Goal: Information Seeking & Learning: Learn about a topic

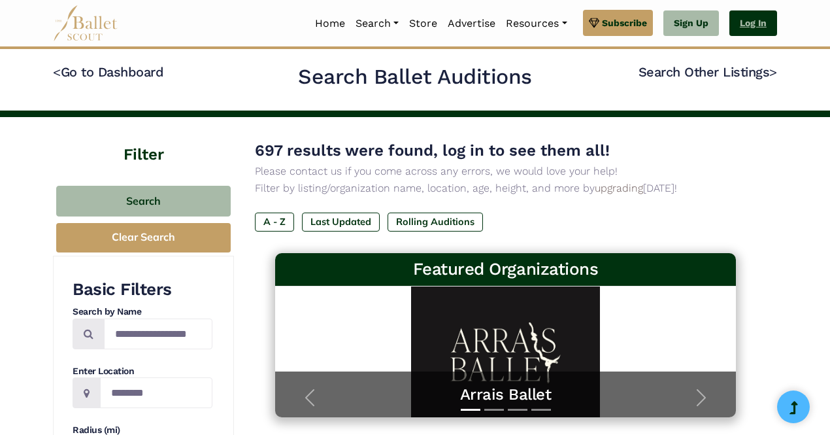
click at [754, 25] on link "Log In" at bounding box center [753, 23] width 48 height 26
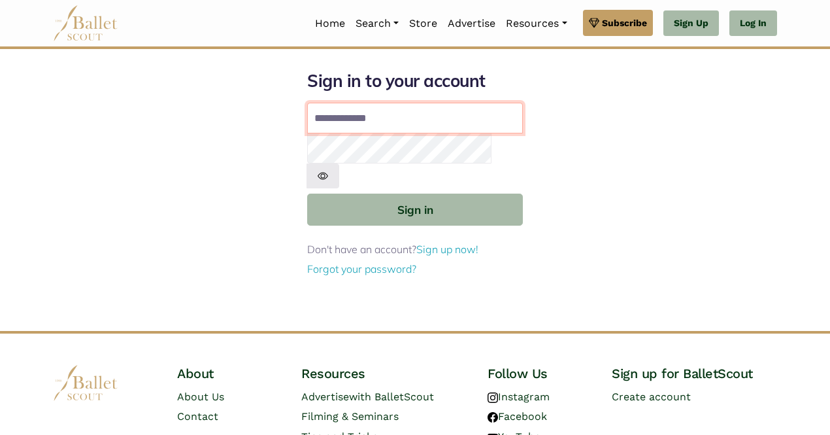
type input "**********"
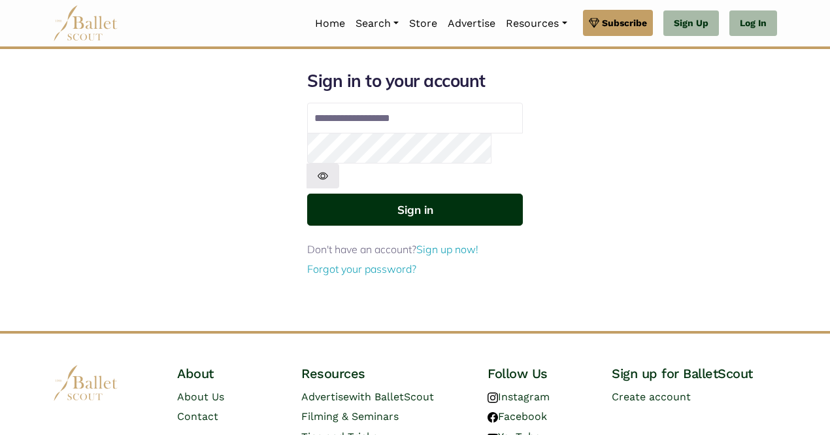
click at [415, 193] on button "Sign in" at bounding box center [415, 209] width 216 height 32
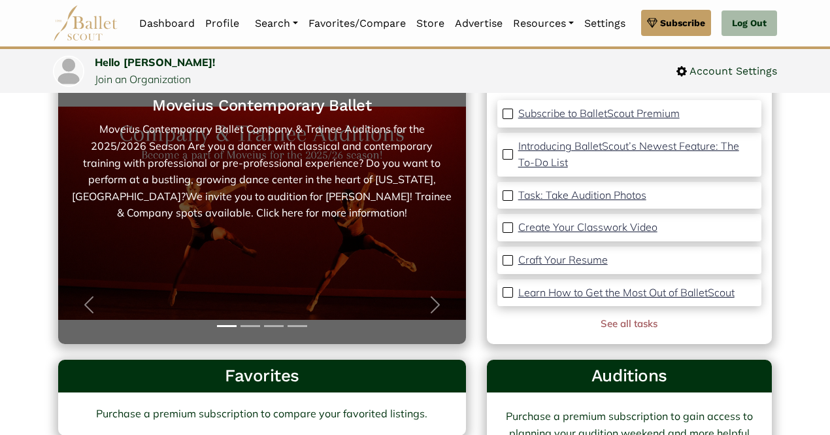
scroll to position [148, 0]
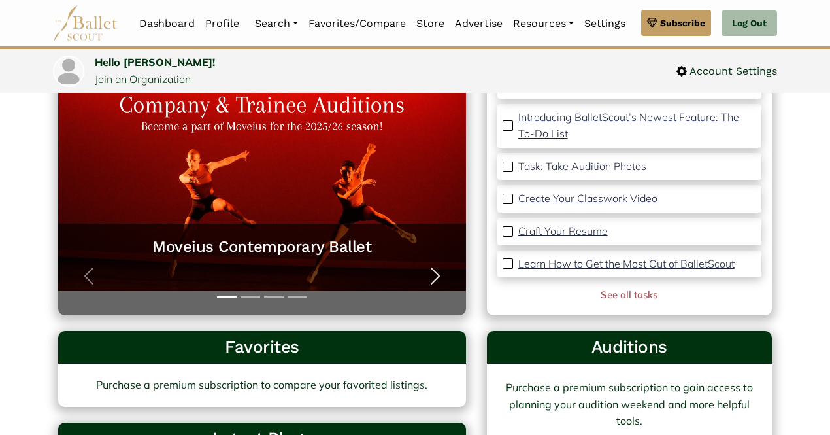
click at [431, 273] on span "button" at bounding box center [435, 275] width 21 height 21
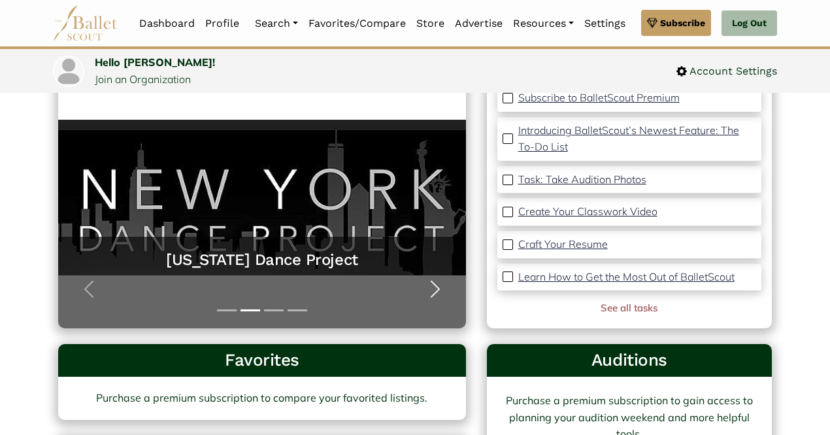
scroll to position [0, 0]
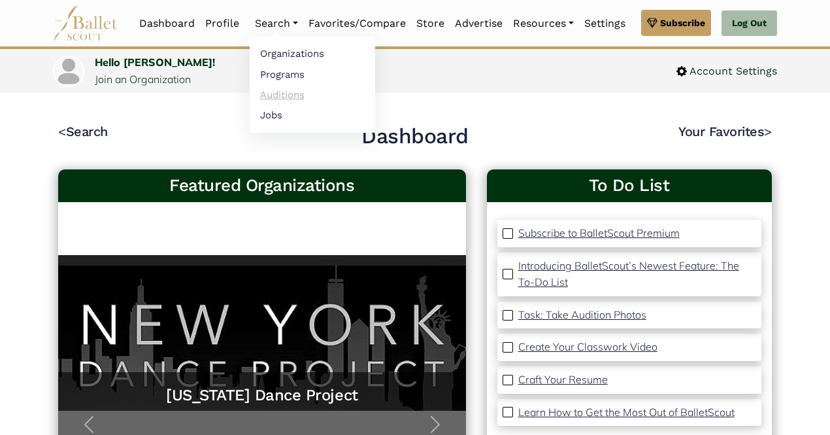
click at [278, 95] on link "Auditions" at bounding box center [312, 94] width 125 height 20
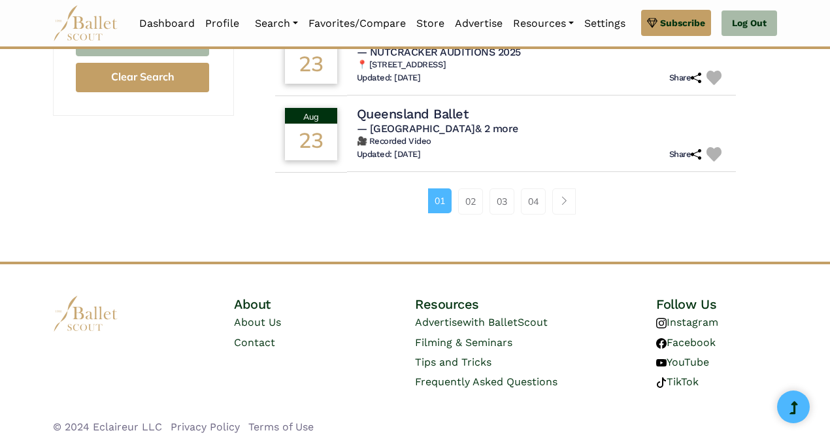
scroll to position [829, 0]
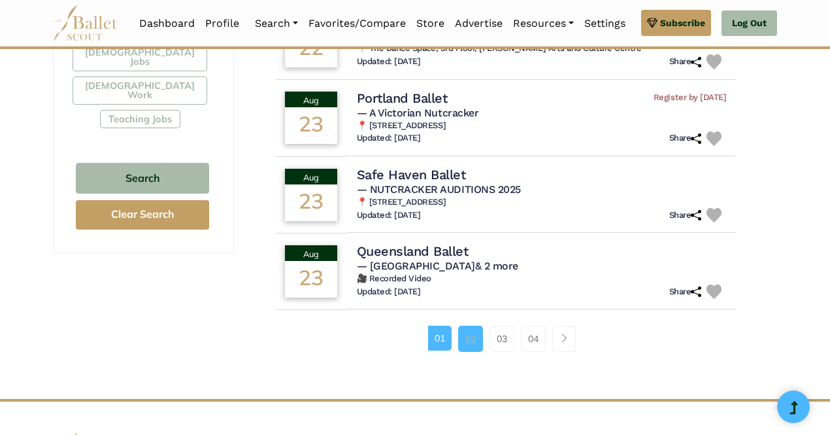
click at [480, 331] on link "02" at bounding box center [470, 338] width 25 height 26
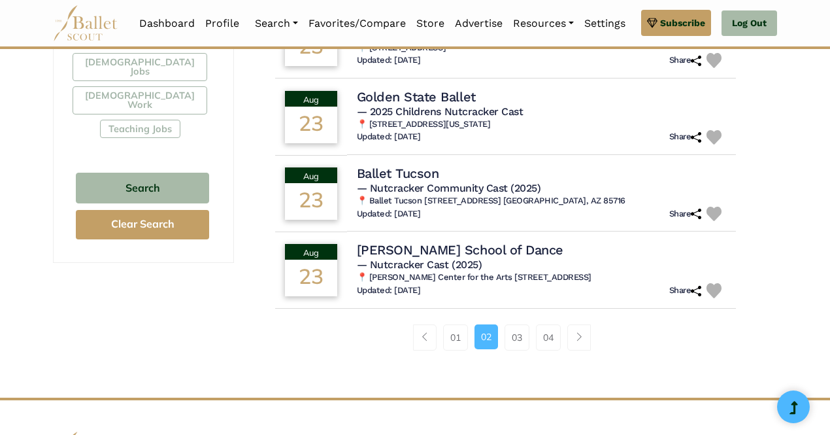
scroll to position [903, 0]
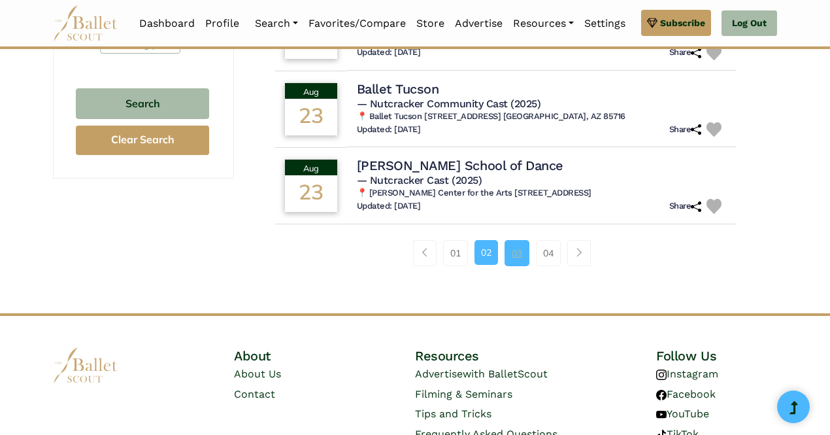
click at [512, 266] on link "03" at bounding box center [517, 253] width 25 height 26
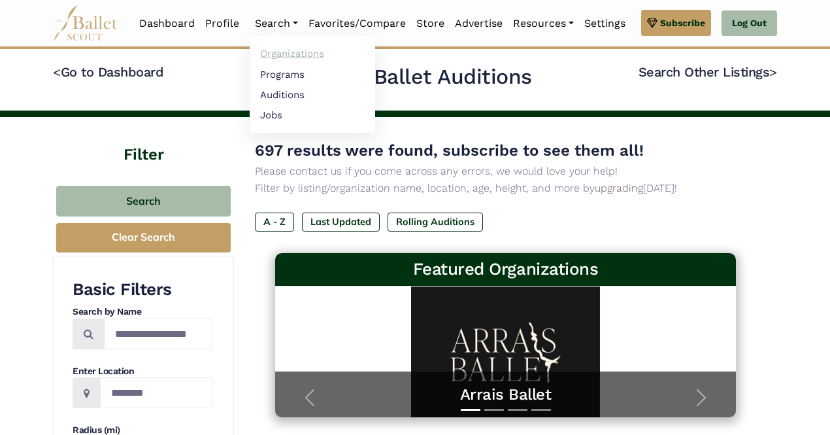
click at [277, 57] on link "Organizations" at bounding box center [312, 54] width 125 height 20
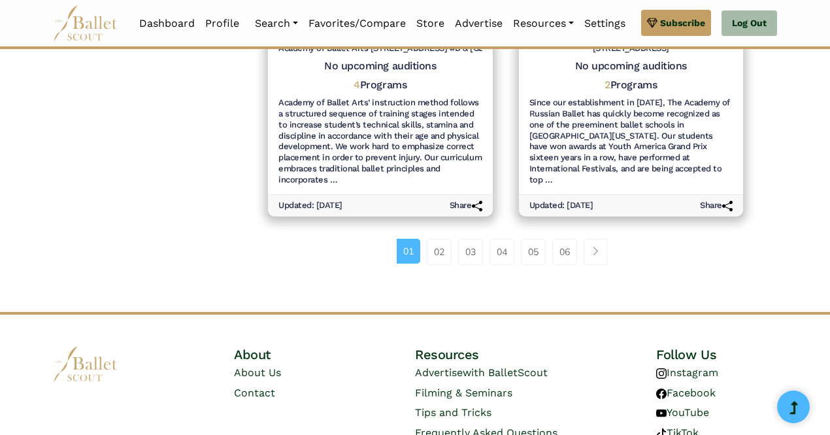
scroll to position [1753, 0]
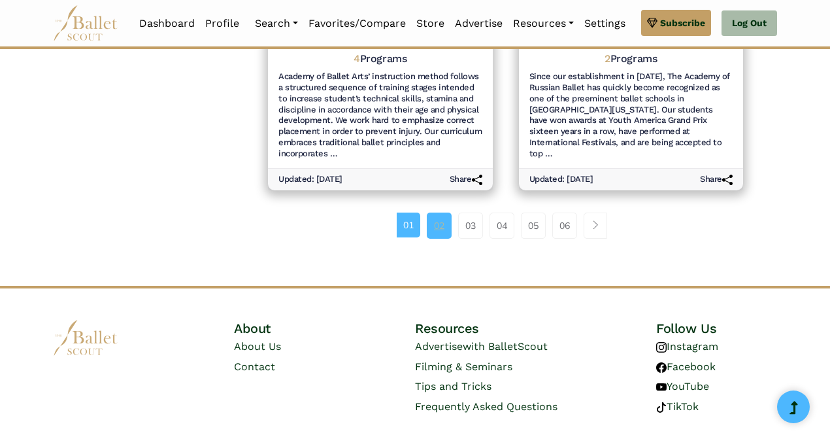
click at [436, 218] on link "02" at bounding box center [439, 225] width 25 height 26
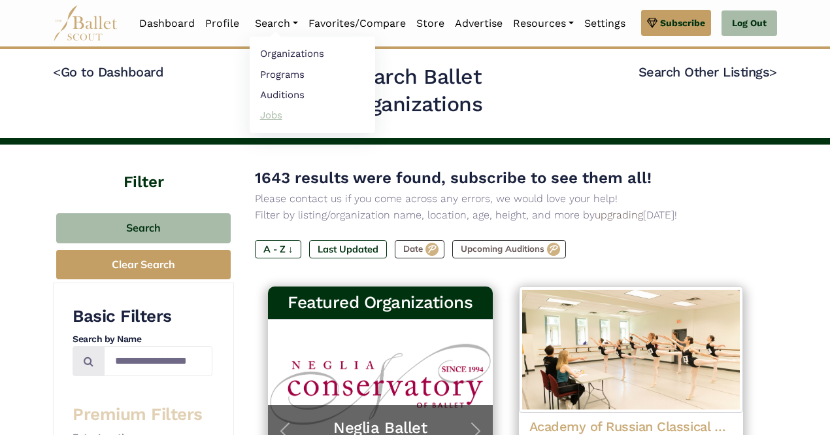
click at [271, 109] on link "Jobs" at bounding box center [312, 115] width 125 height 20
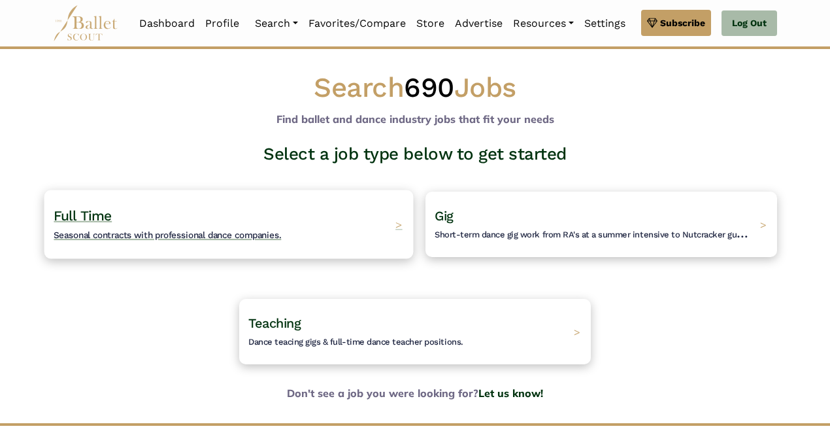
click at [201, 226] on h4 "Full Time Seasonal contracts with professional dance companies." at bounding box center [167, 225] width 227 height 36
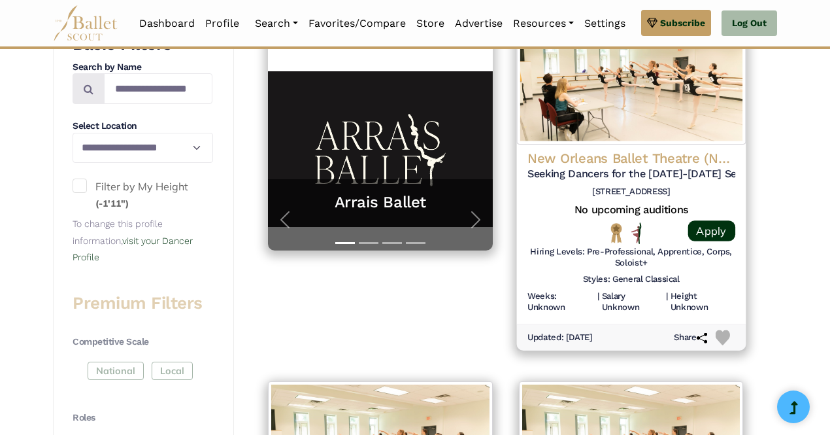
scroll to position [310, 0]
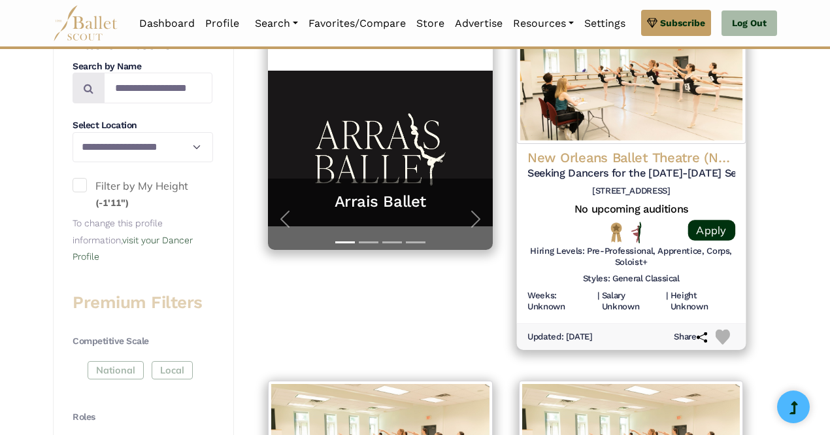
click at [567, 265] on h6 "Hiring Levels: Pre-Professional, Apprentice, Corps, Soloist+" at bounding box center [631, 257] width 208 height 22
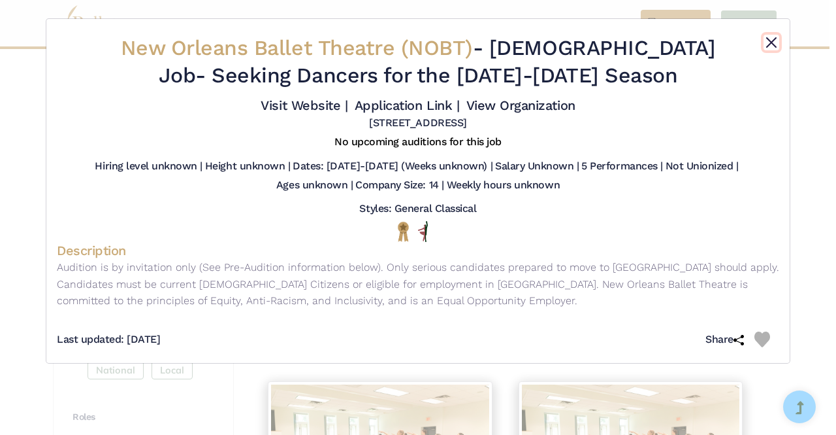
click at [770, 47] on button "Close" at bounding box center [772, 43] width 16 height 16
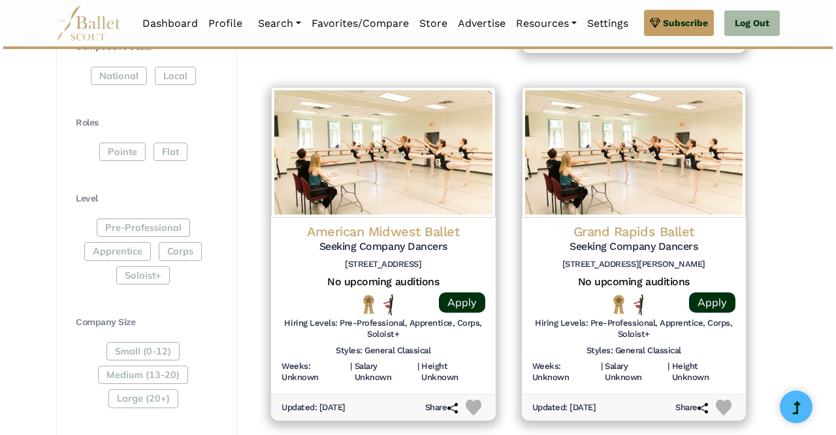
scroll to position [606, 0]
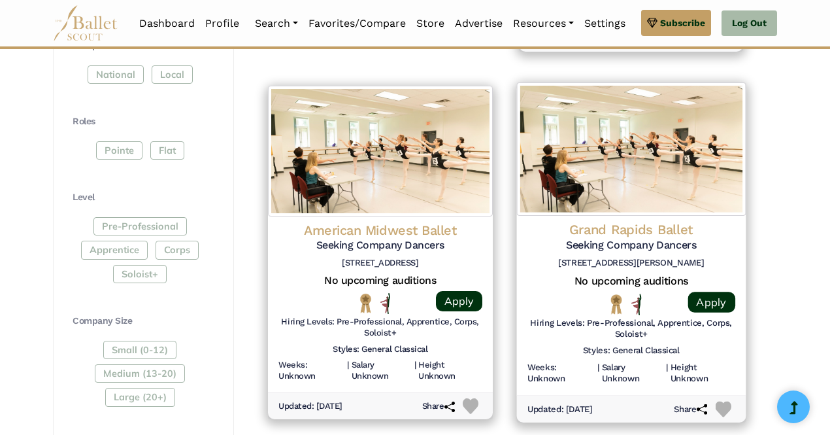
click at [551, 297] on div at bounding box center [553, 304] width 52 height 22
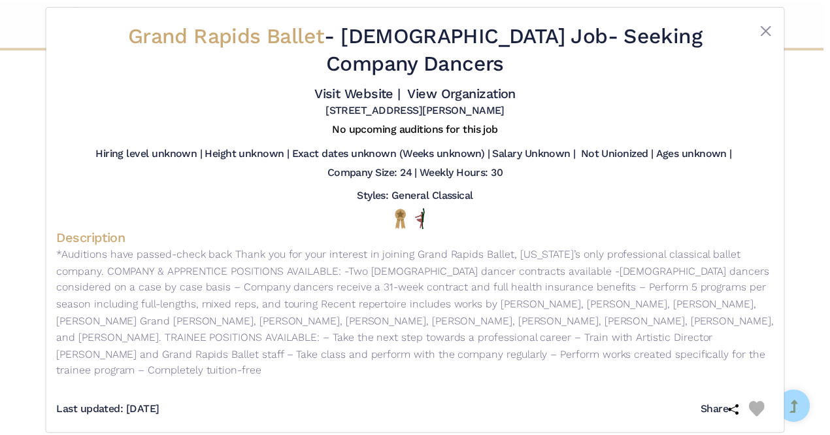
scroll to position [0, 0]
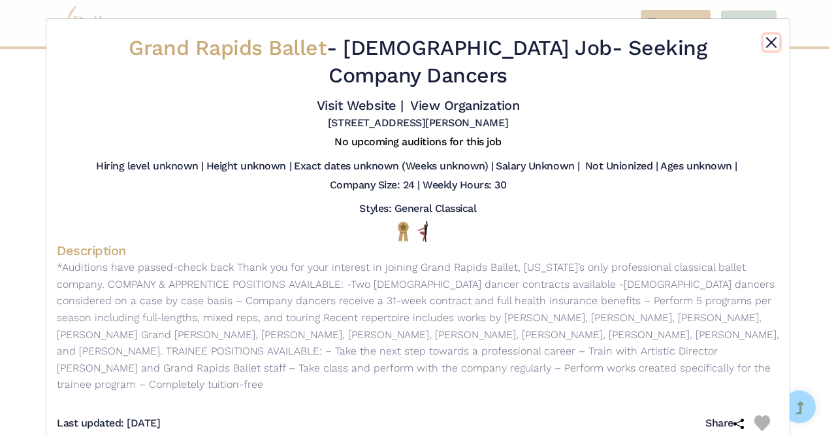
click at [771, 45] on button "Close" at bounding box center [772, 43] width 16 height 16
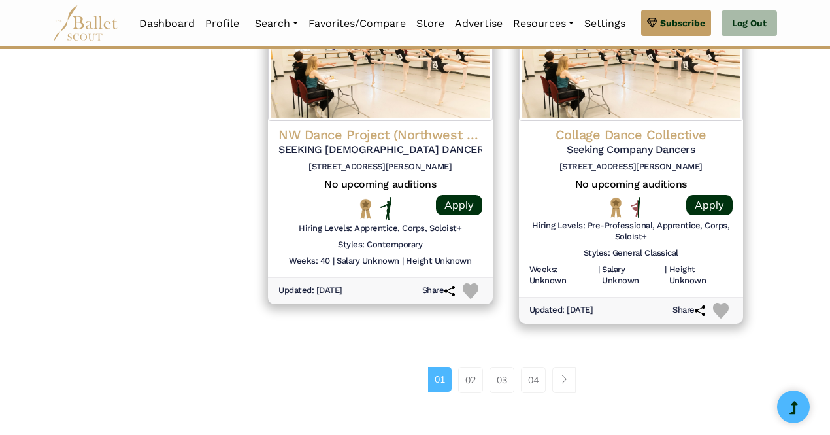
scroll to position [1809, 0]
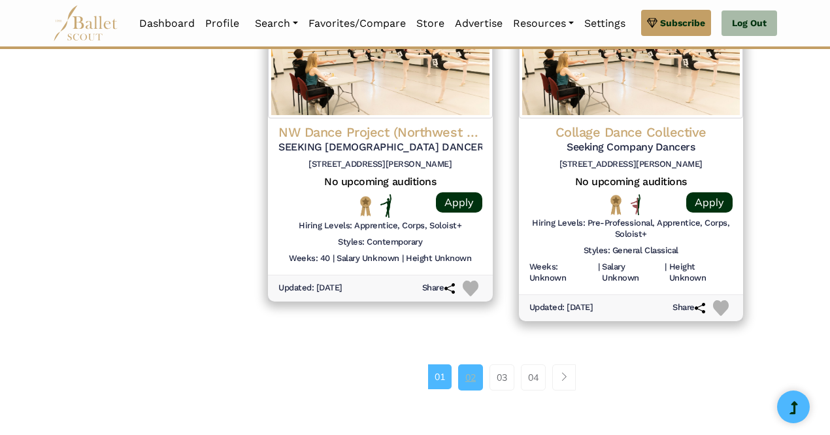
click at [472, 376] on link "02" at bounding box center [470, 377] width 25 height 26
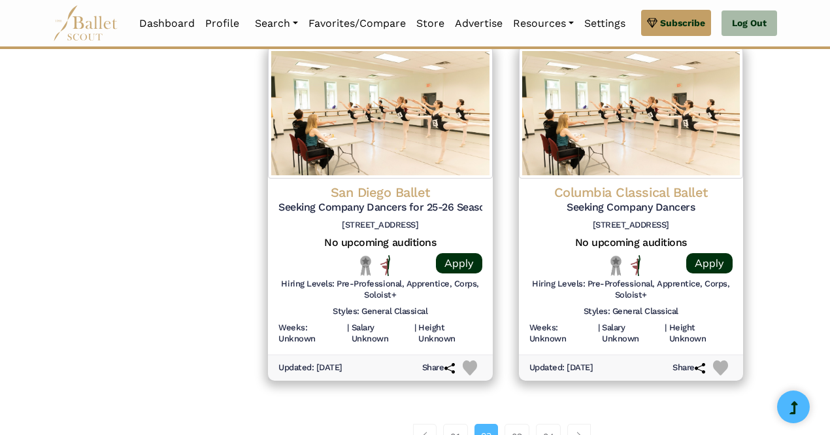
scroll to position [1742, 0]
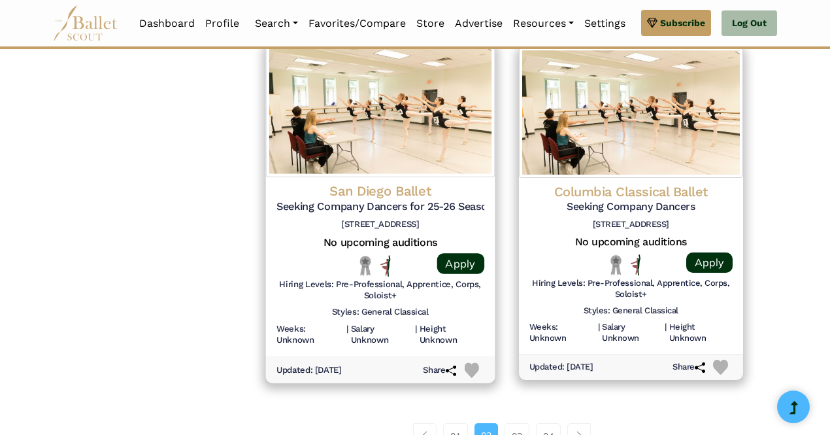
click at [318, 248] on div "San Diego Ballet Seeking Company Dancers for 25-26 Season 2650 Truxtun Rd #102 …" at bounding box center [380, 266] width 229 height 179
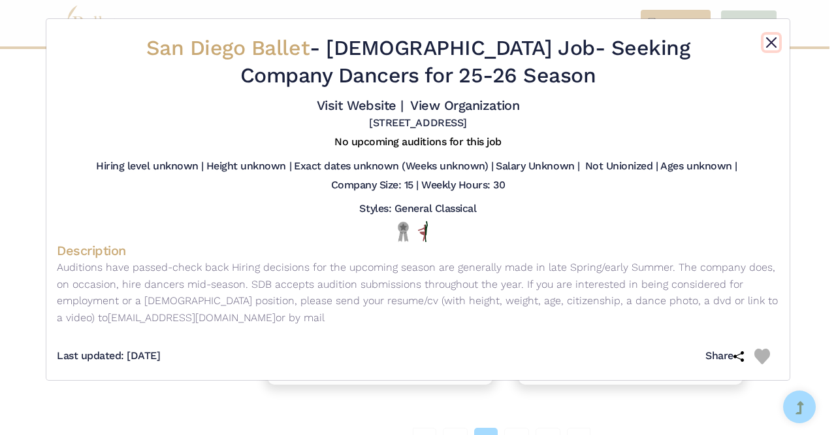
click at [771, 43] on button "Close" at bounding box center [772, 43] width 16 height 16
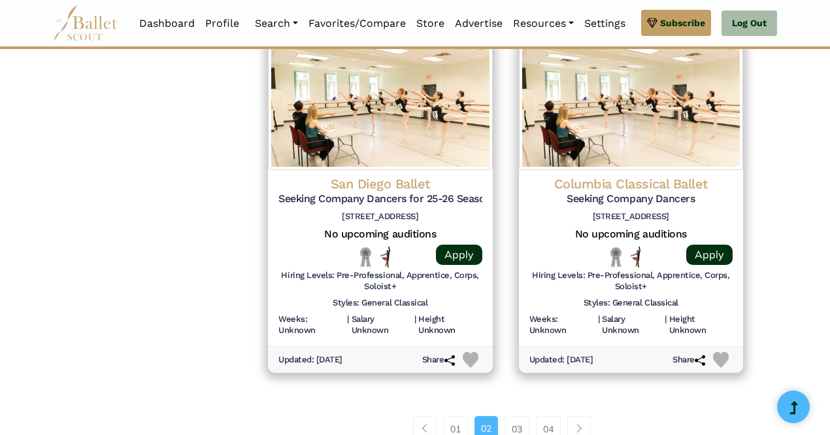
scroll to position [1757, 0]
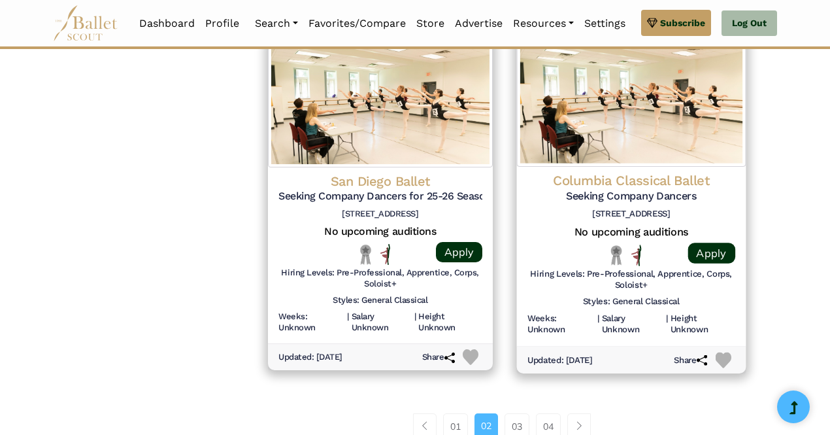
click at [558, 288] on h6 "Hiring Levels: Pre-Professional, Apprentice, Corps, Soloist+" at bounding box center [631, 280] width 208 height 22
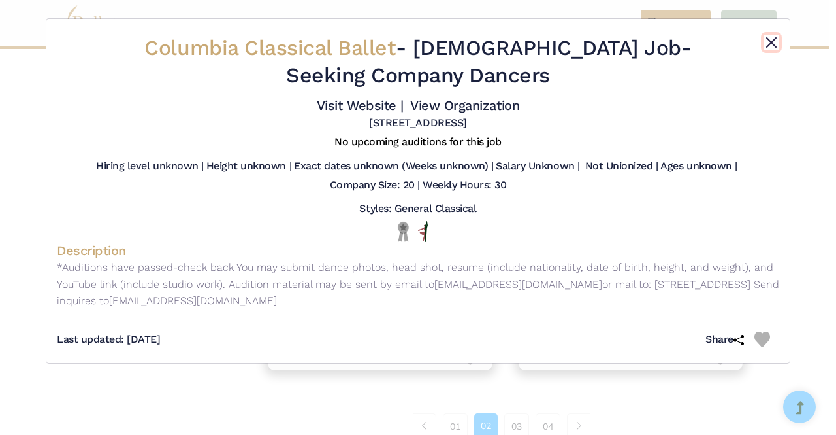
click at [769, 41] on button "Close" at bounding box center [772, 43] width 16 height 16
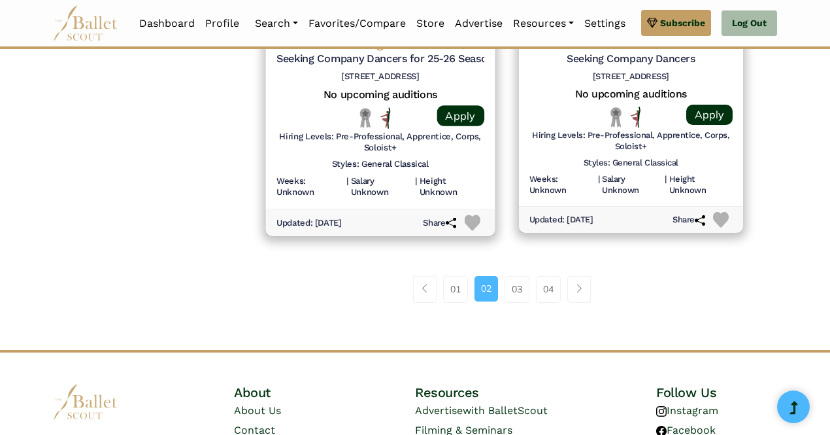
scroll to position [1895, 0]
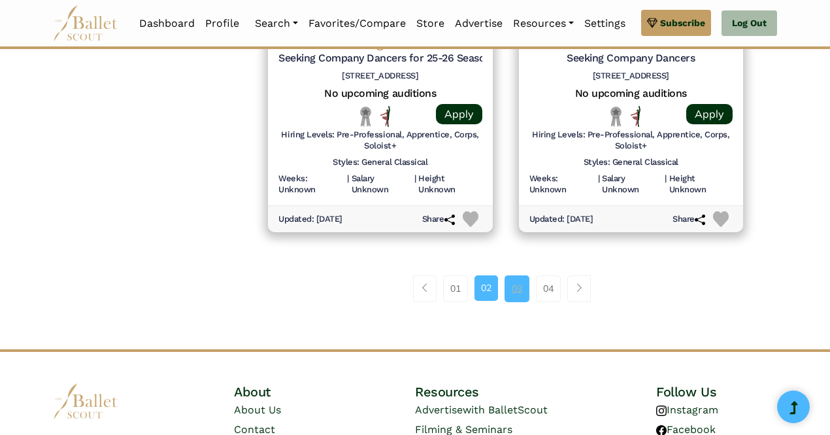
click at [516, 287] on link "03" at bounding box center [517, 288] width 25 height 26
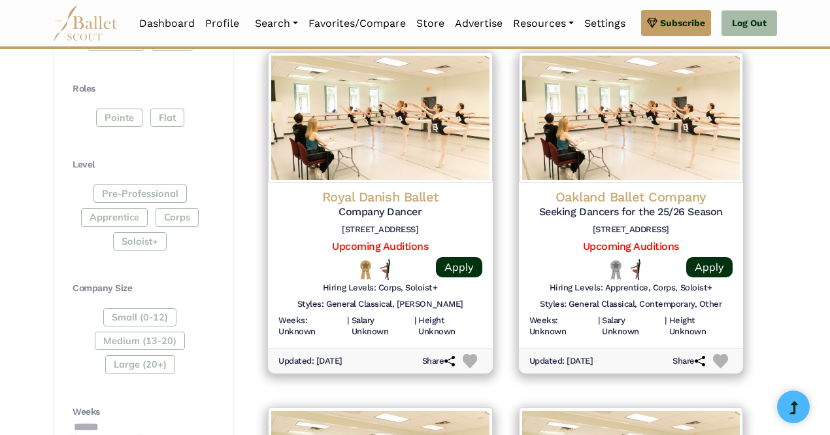
scroll to position [661, 0]
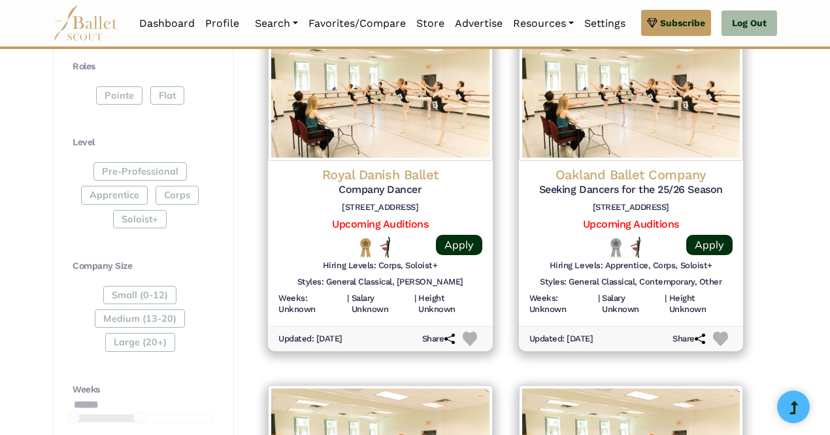
click at [229, 306] on div "**********" at bounding box center [143, 241] width 181 height 1163
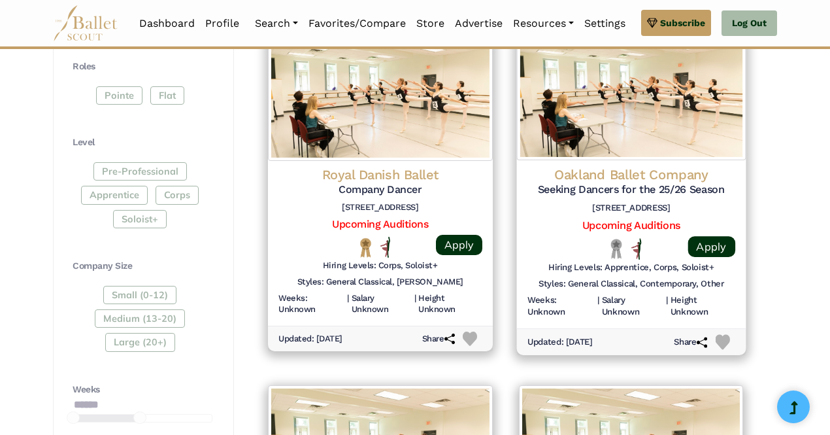
click at [550, 249] on div at bounding box center [553, 249] width 52 height 22
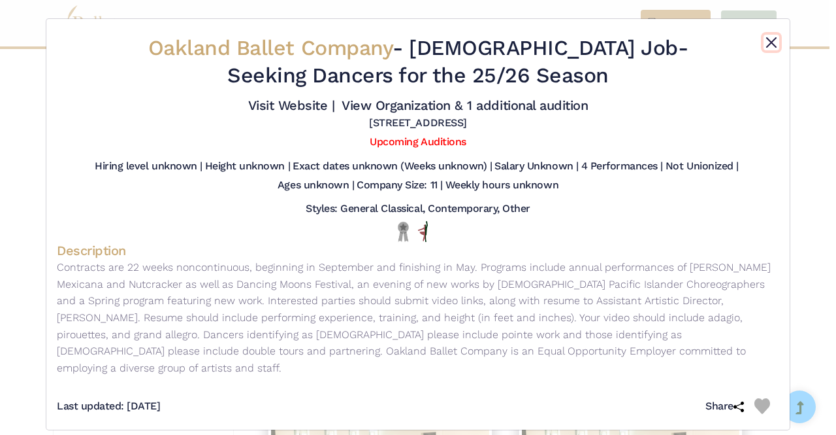
click at [771, 39] on button "Close" at bounding box center [772, 43] width 16 height 16
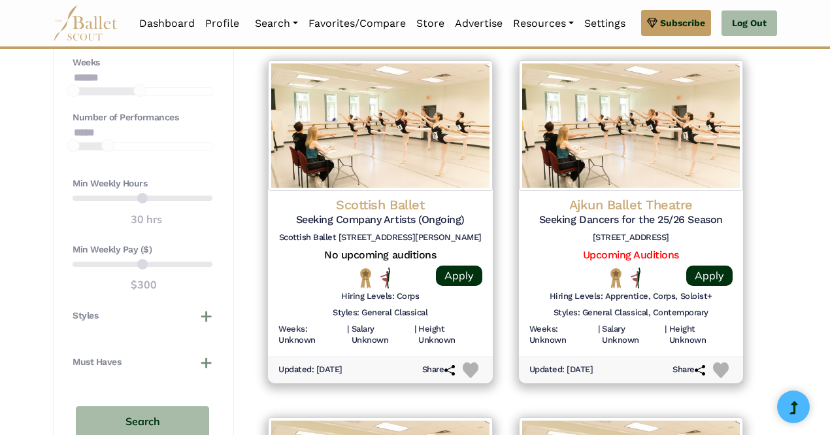
scroll to position [989, 0]
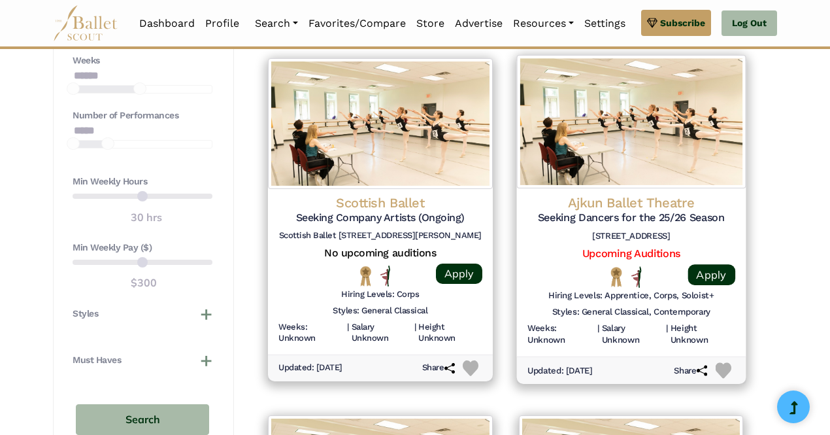
click at [549, 231] on h6 "[STREET_ADDRESS]" at bounding box center [631, 236] width 208 height 11
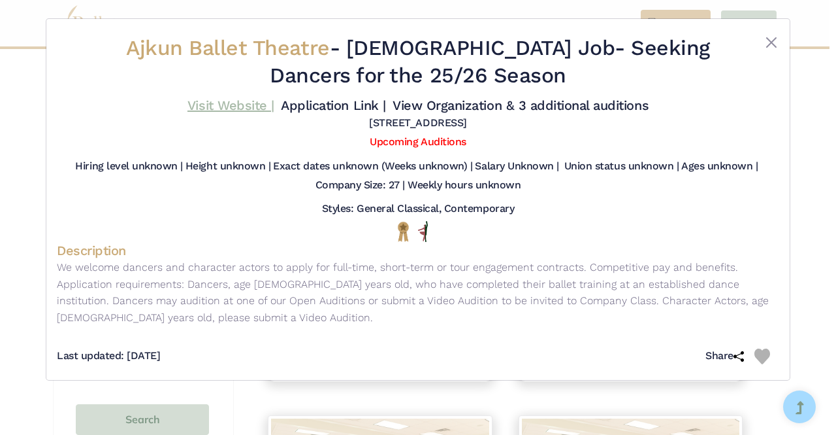
click at [217, 104] on link "Visit Website |" at bounding box center [231, 105] width 87 height 16
click at [774, 42] on button "Close" at bounding box center [772, 43] width 16 height 16
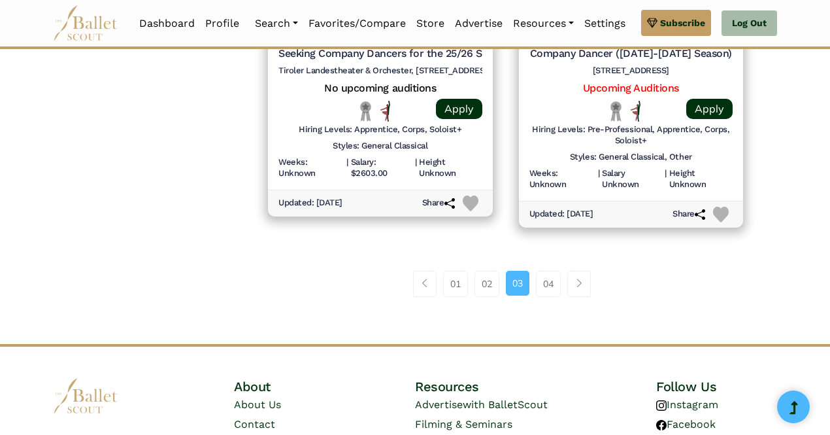
scroll to position [1909, 0]
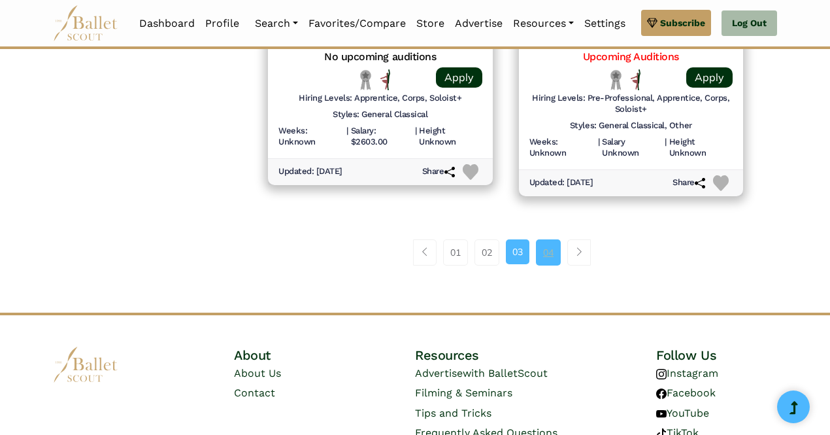
click at [552, 250] on link "04" at bounding box center [548, 252] width 25 height 26
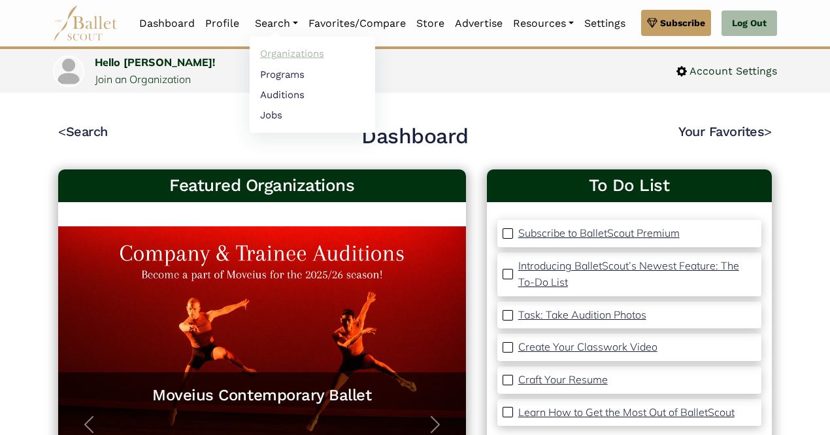
click at [278, 54] on link "Organizations" at bounding box center [312, 54] width 125 height 20
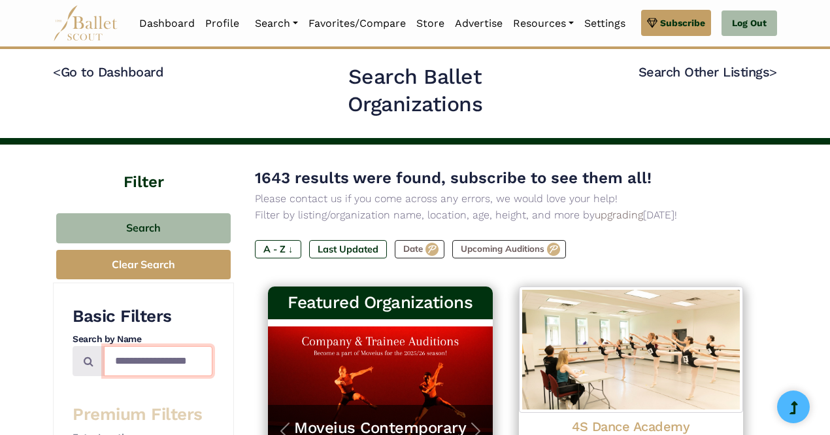
click at [159, 354] on input "Search by names..." at bounding box center [158, 361] width 108 height 31
type input "**********"
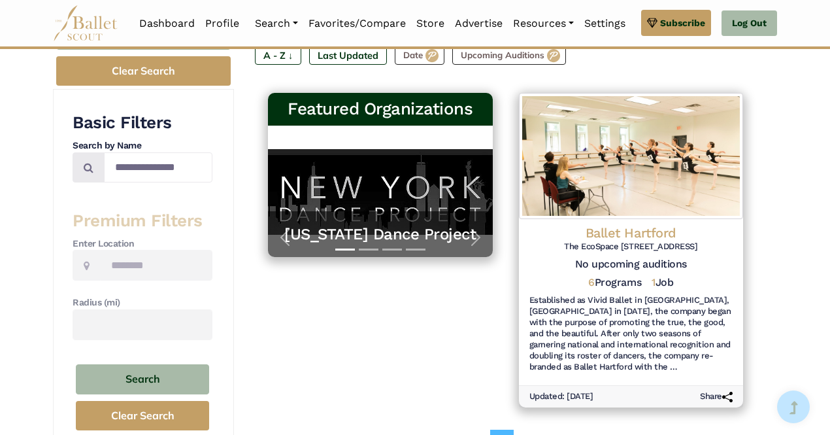
scroll to position [207, 0]
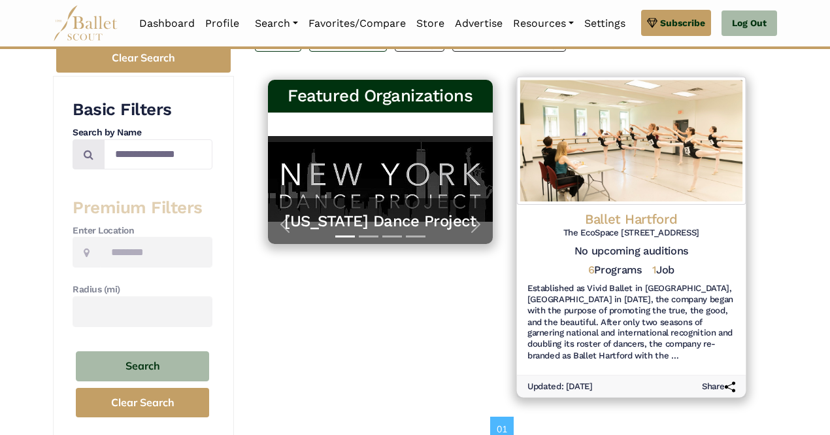
click at [607, 319] on h6 "Established as Vivid Ballet in [GEOGRAPHIC_DATA], [GEOGRAPHIC_DATA] in [DATE], …" at bounding box center [631, 322] width 208 height 79
click at [548, 248] on h5 "No upcoming auditions" at bounding box center [631, 251] width 208 height 14
click at [563, 254] on h5 "No upcoming auditions" at bounding box center [631, 251] width 208 height 14
click at [542, 261] on div "Ballet Hartford The EcoSpace 224 Farmington Avenue Hartford, CT 10023 No upcomi…" at bounding box center [630, 287] width 229 height 165
click at [641, 215] on h4 "Ballet Hartford" at bounding box center [631, 219] width 208 height 18
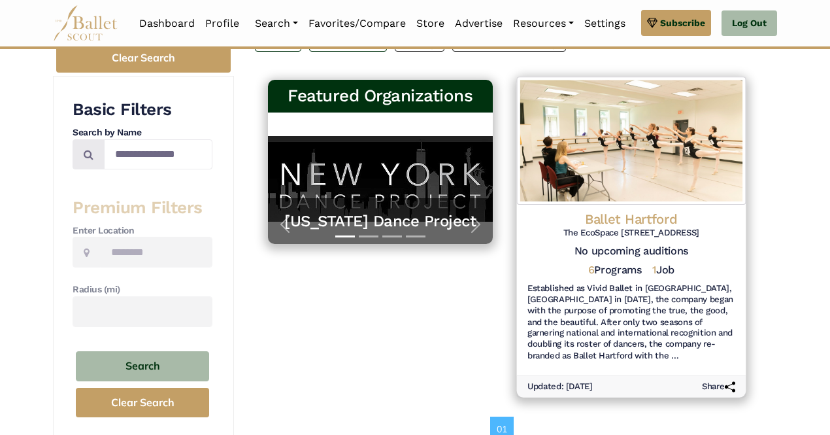
click at [620, 270] on h5 "6 Programs" at bounding box center [615, 270] width 54 height 14
click at [592, 382] on h6 "Updated: Aug. 17, 2025" at bounding box center [559, 386] width 65 height 11
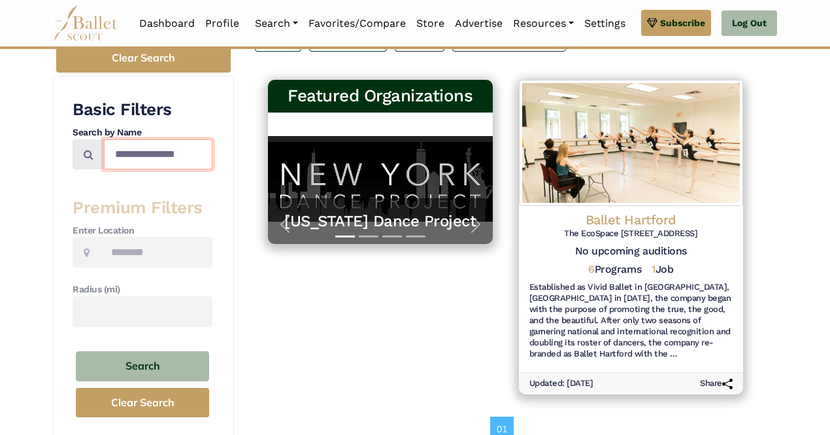
drag, startPoint x: 187, startPoint y: 158, endPoint x: 67, endPoint y: 147, distance: 120.8
click at [67, 147] on div "**********" at bounding box center [143, 258] width 181 height 365
type input "**********"
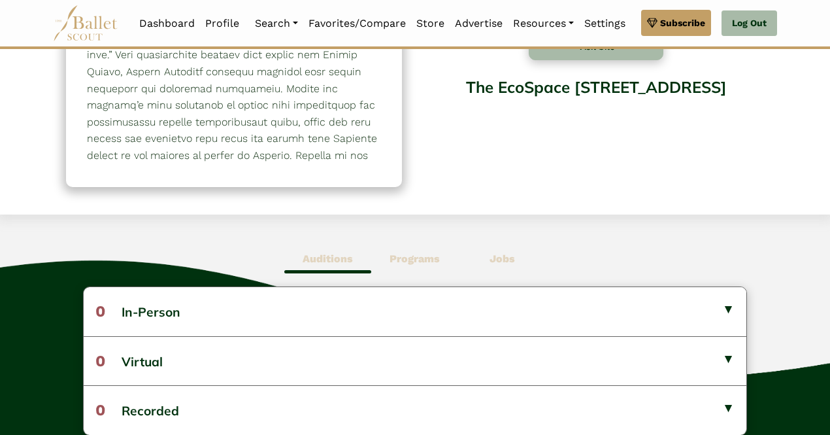
scroll to position [178, 0]
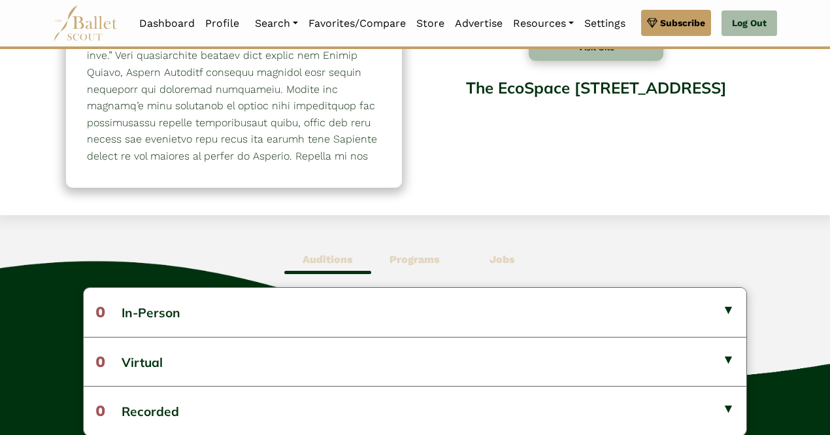
click at [417, 259] on b "Programs" at bounding box center [414, 259] width 50 height 12
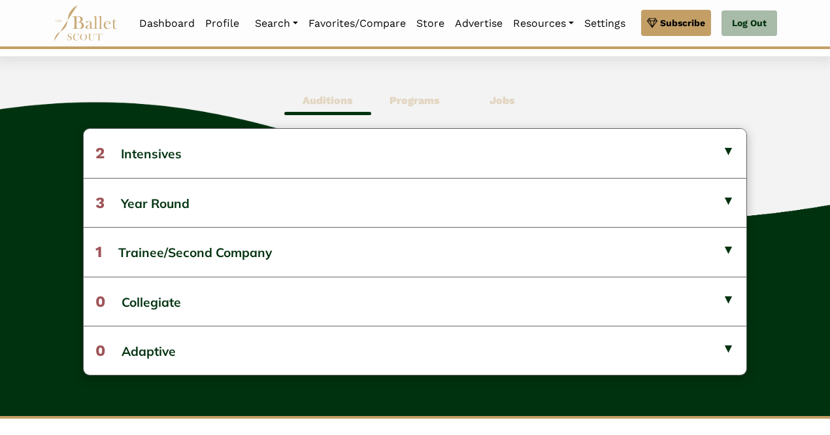
scroll to position [340, 0]
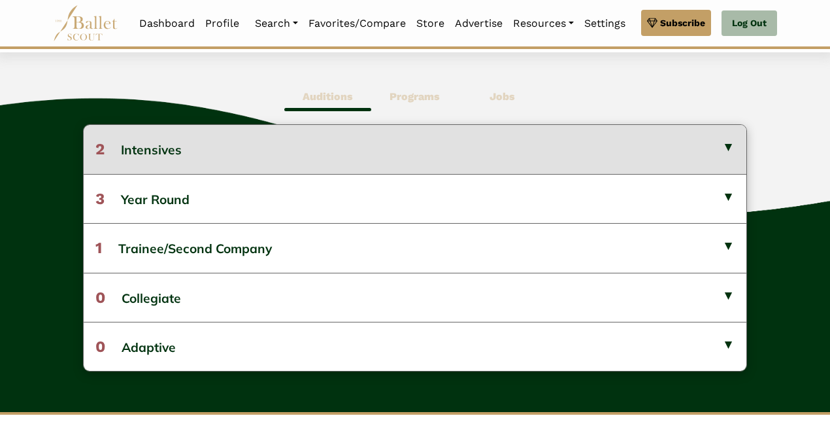
click at [332, 143] on button "2 Intensives" at bounding box center [415, 149] width 663 height 48
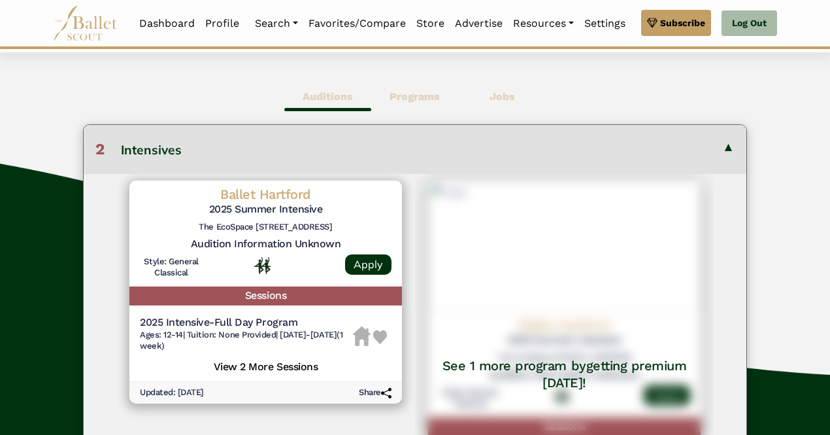
click at [332, 143] on button "2 Intensives" at bounding box center [415, 149] width 663 height 48
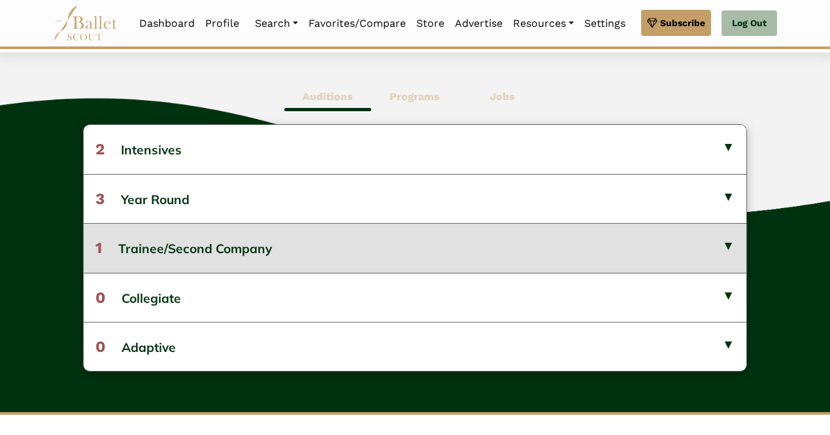
click at [269, 254] on button "1 Trainee/Second Company" at bounding box center [415, 247] width 663 height 49
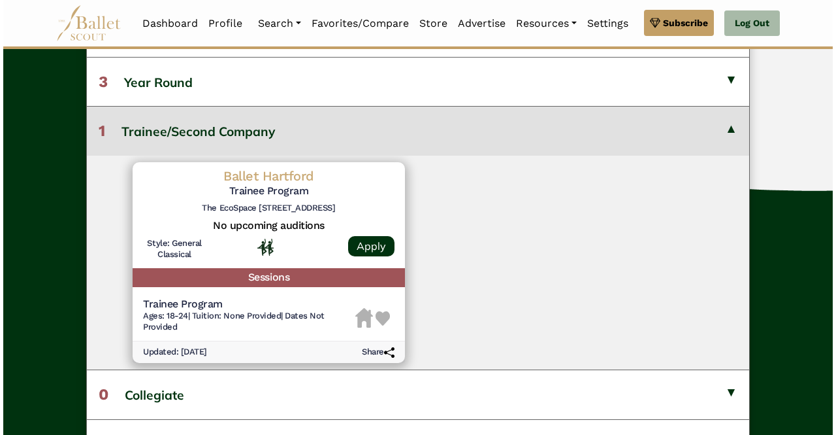
scroll to position [461, 0]
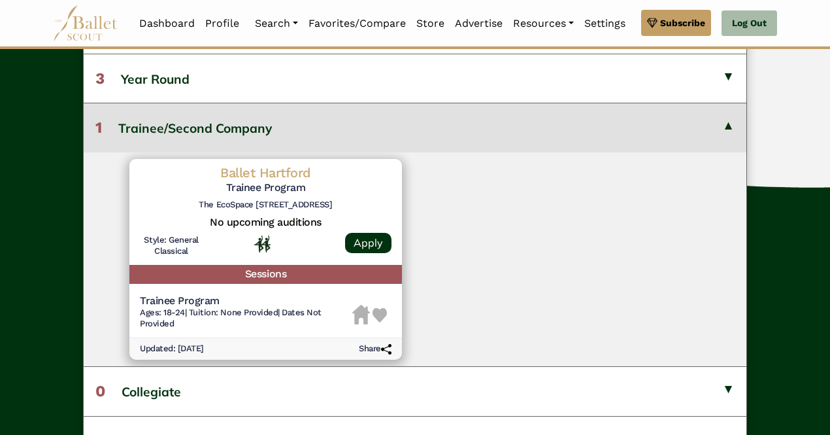
click at [225, 236] on div at bounding box center [265, 244] width 105 height 18
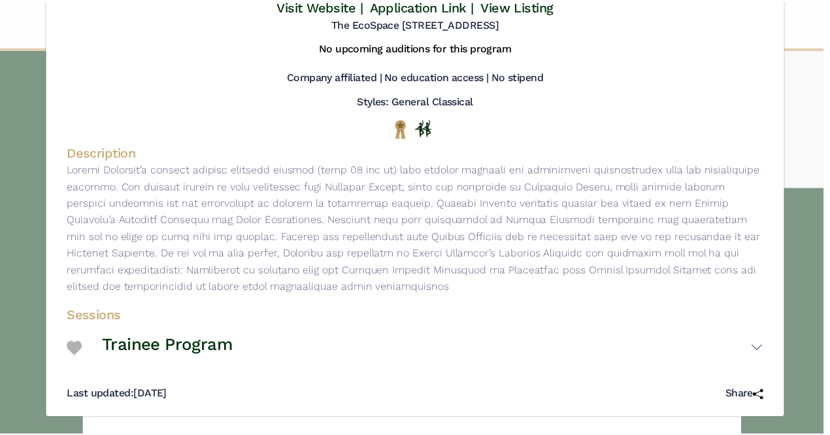
scroll to position [0, 0]
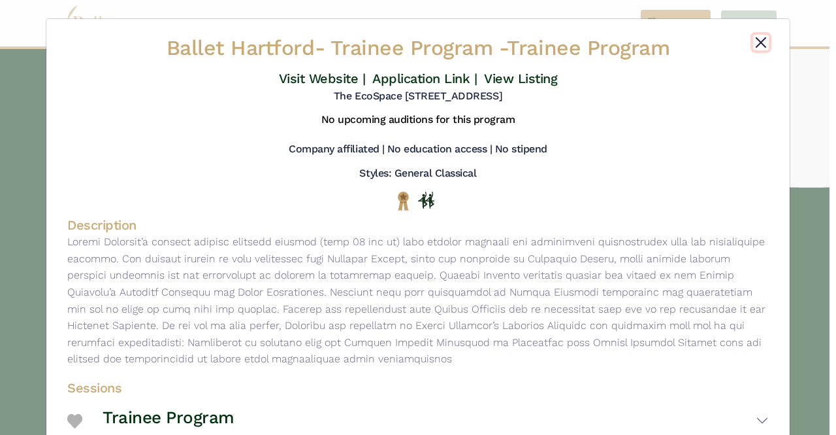
click at [761, 37] on button "Close" at bounding box center [761, 43] width 16 height 16
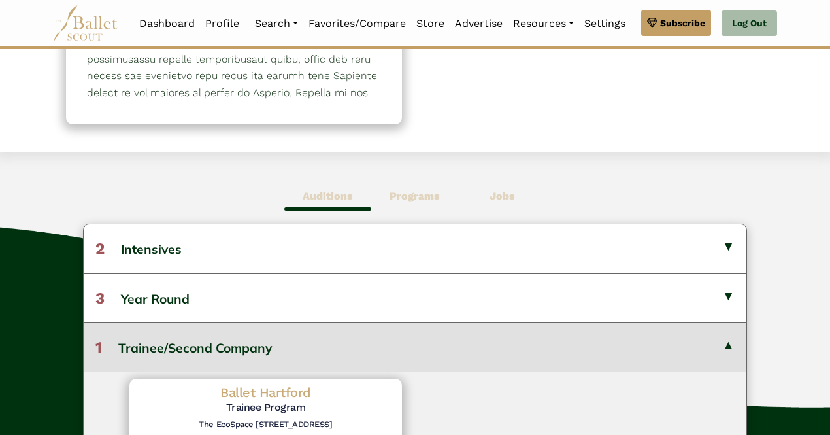
scroll to position [224, 0]
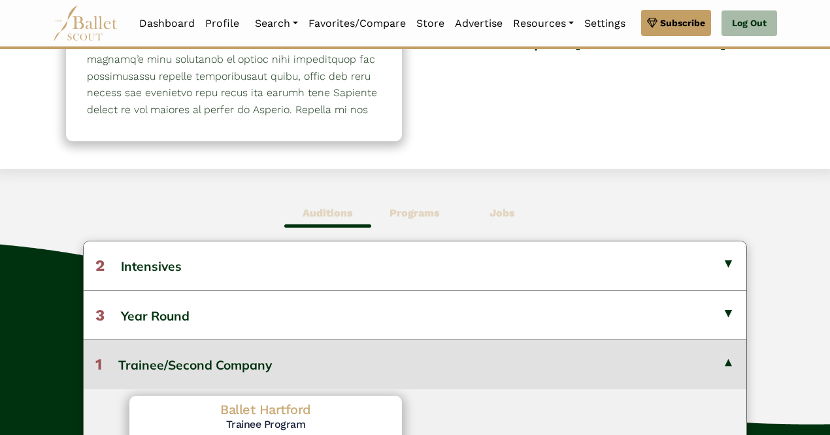
click at [505, 216] on b "Jobs" at bounding box center [501, 213] width 25 height 12
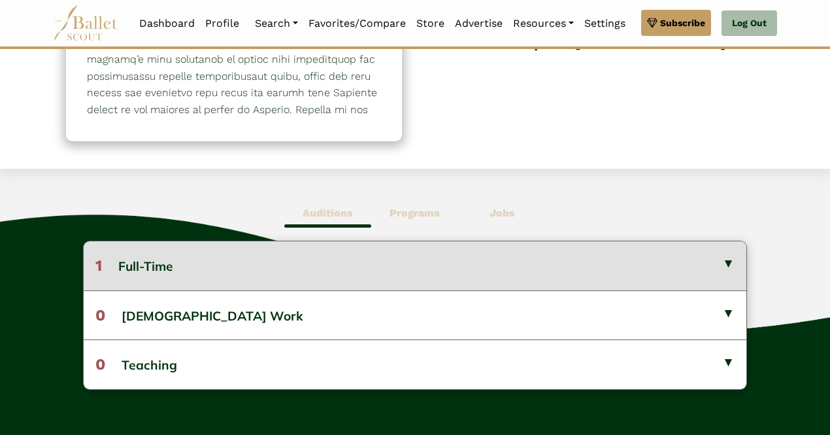
click at [277, 267] on button "1 Full-Time" at bounding box center [415, 265] width 663 height 48
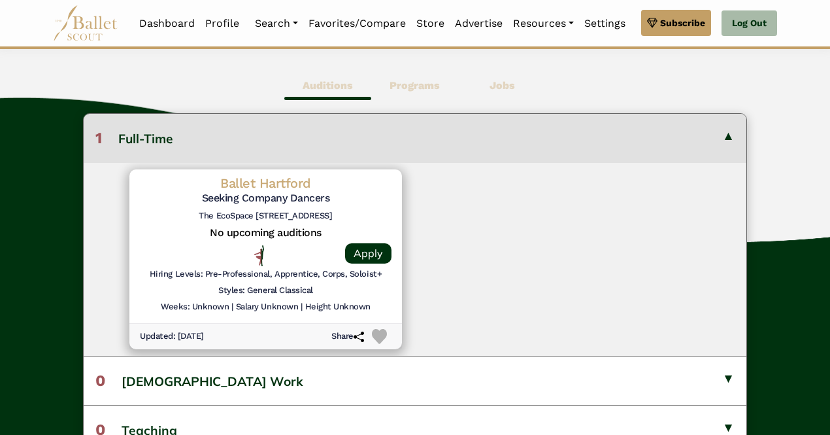
scroll to position [352, 0]
click at [193, 252] on div at bounding box center [171, 254] width 63 height 21
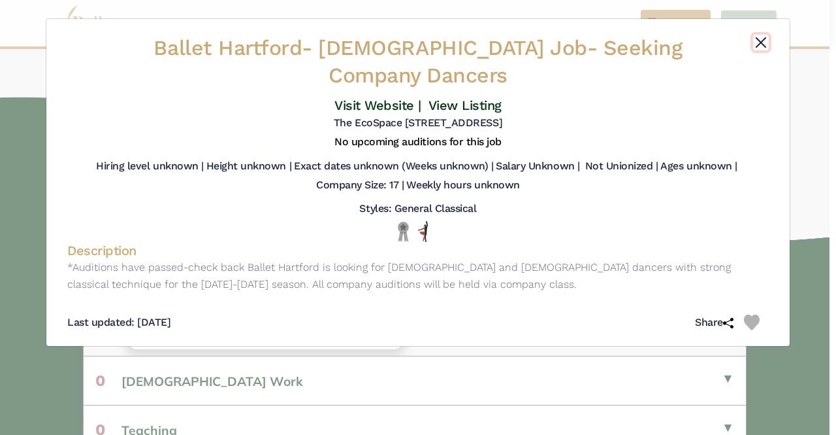
click at [758, 41] on button "Close" at bounding box center [761, 43] width 16 height 16
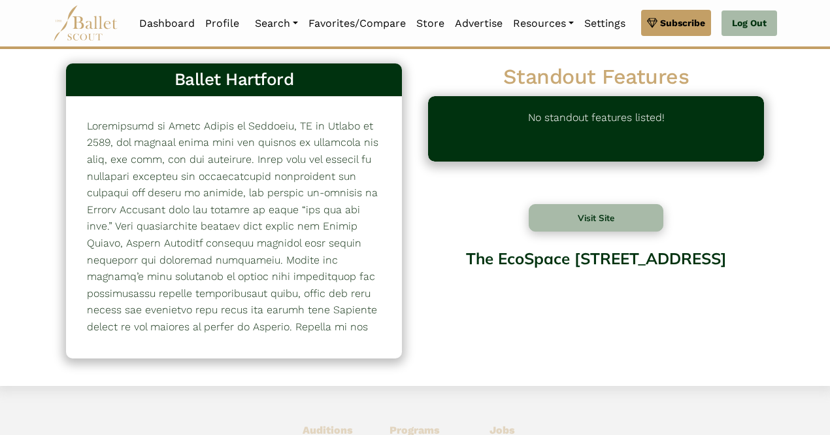
scroll to position [0, 0]
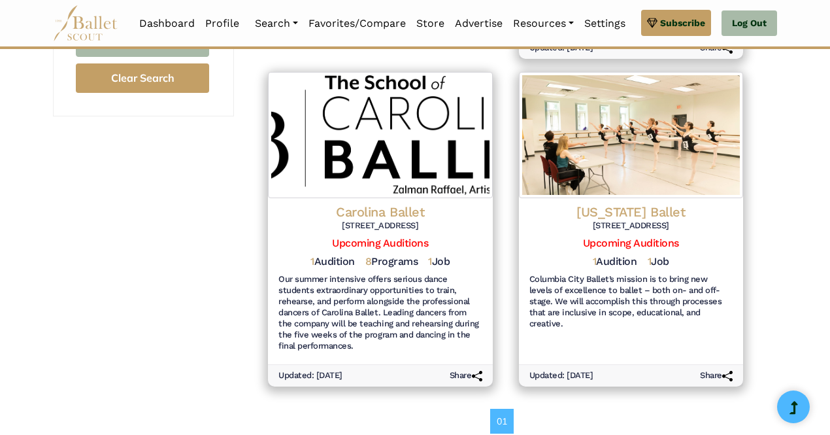
scroll to position [580, 0]
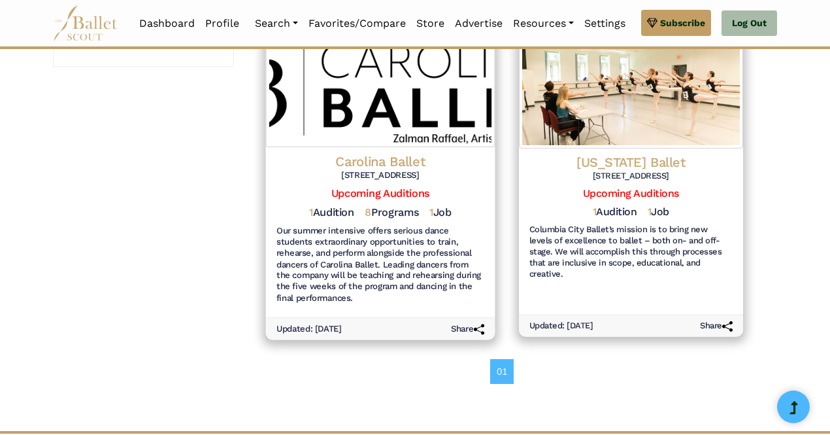
click at [389, 266] on h6 "Our summer intensive offers serious dance students extraordinary opportunities …" at bounding box center [380, 264] width 208 height 79
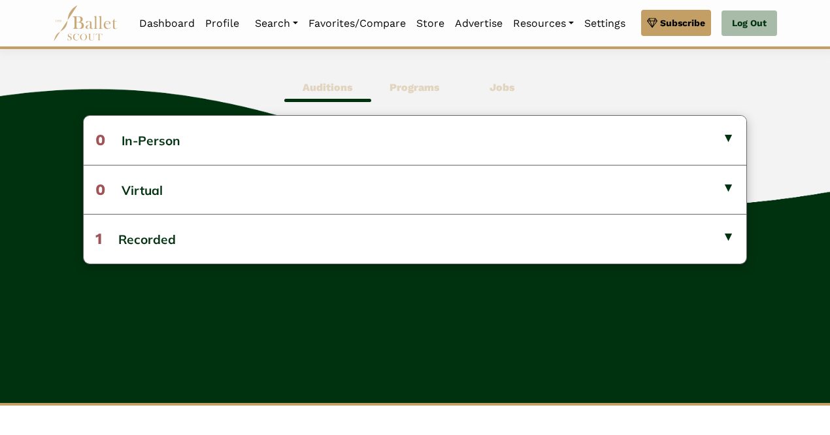
scroll to position [350, 0]
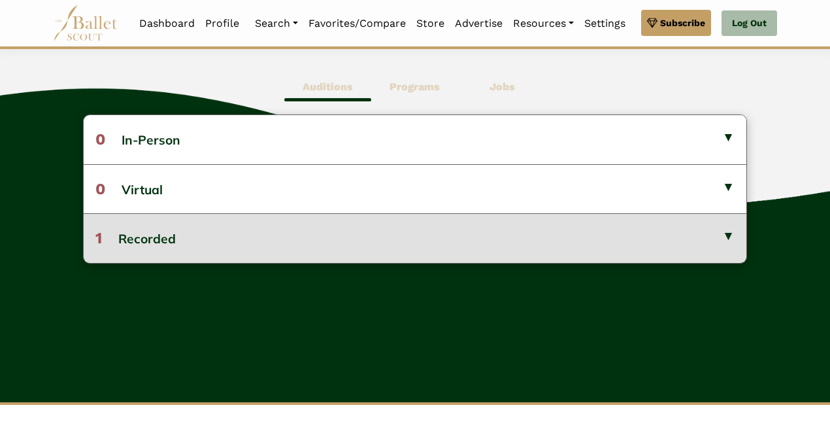
click at [299, 232] on button "1 Recorded" at bounding box center [415, 237] width 663 height 49
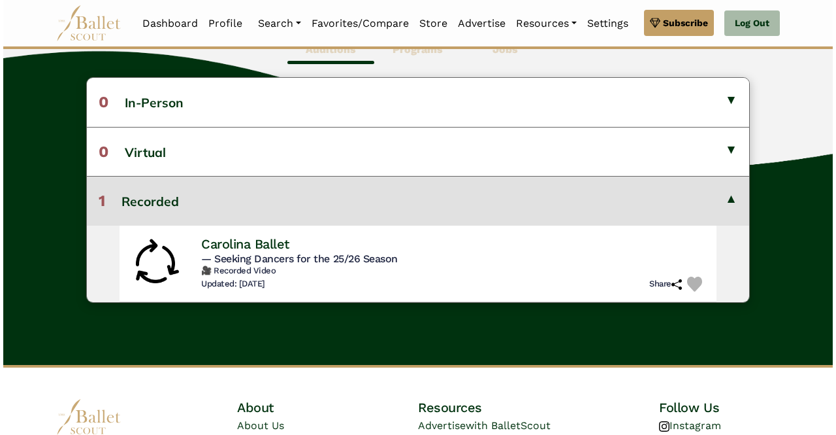
scroll to position [388, 0]
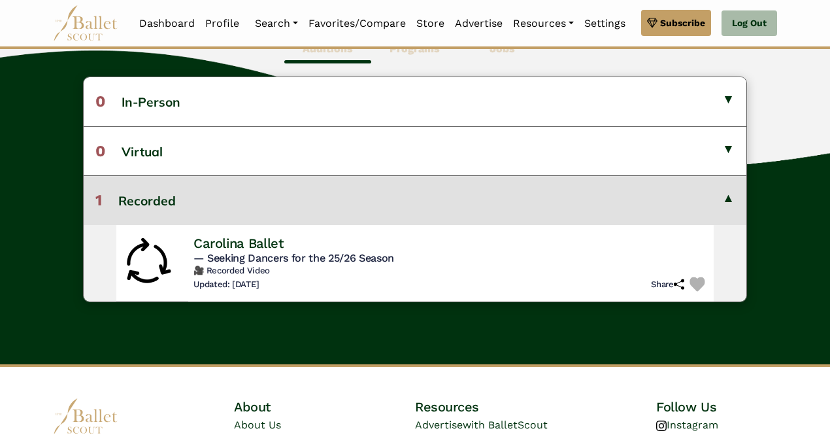
click at [344, 271] on h6 "🎥 Recorded Video" at bounding box center [451, 270] width 516 height 11
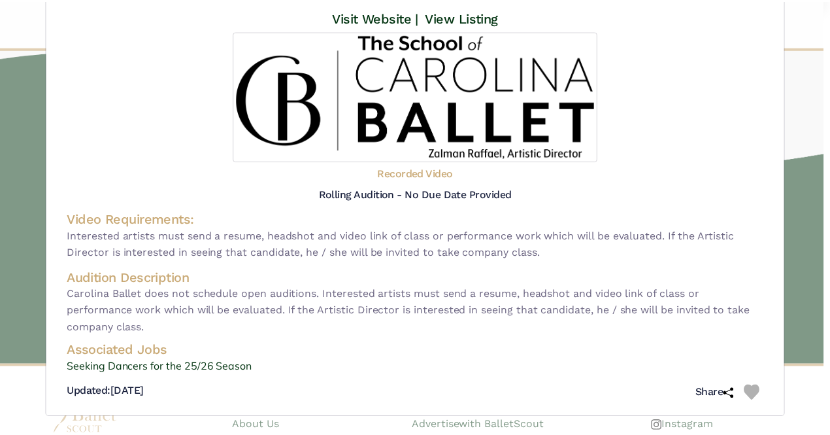
scroll to position [0, 0]
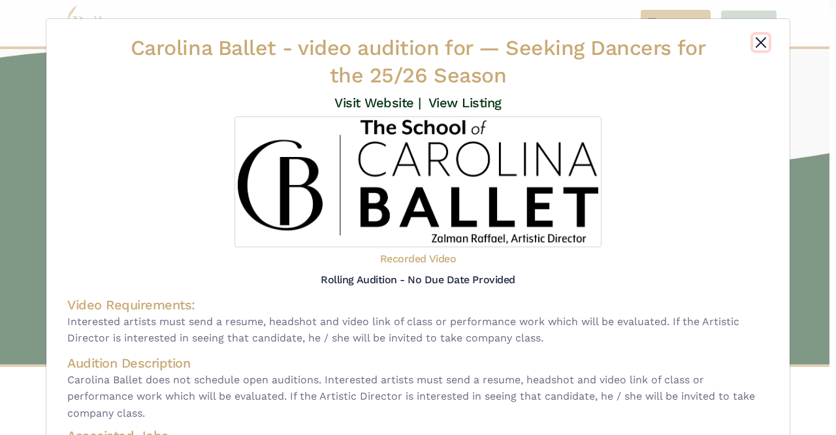
click at [755, 39] on button "Close" at bounding box center [761, 43] width 16 height 16
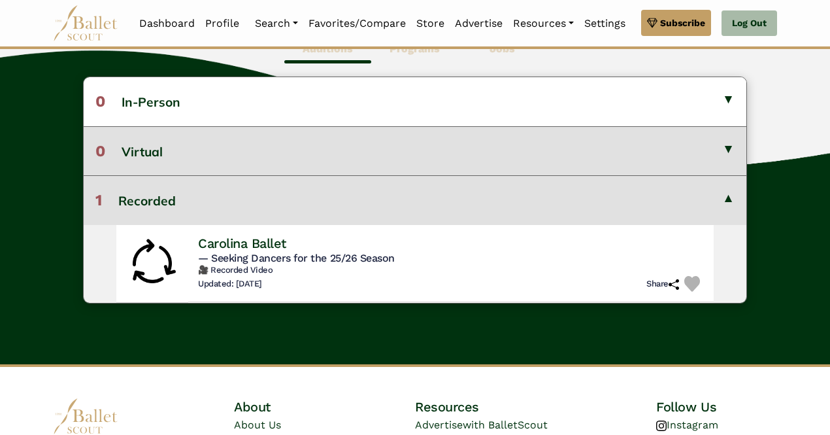
scroll to position [220, 0]
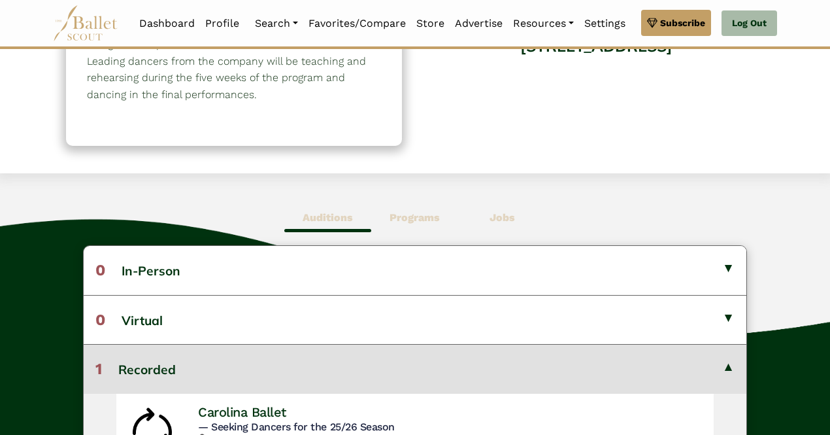
click at [409, 216] on b "Programs" at bounding box center [414, 217] width 50 height 12
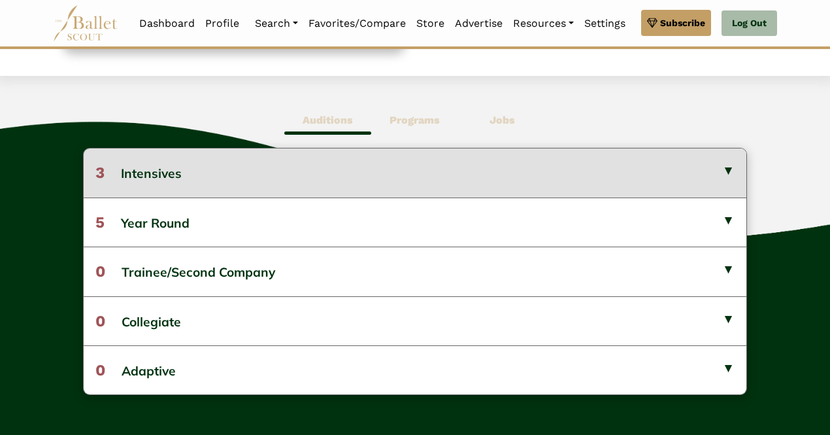
scroll to position [318, 0]
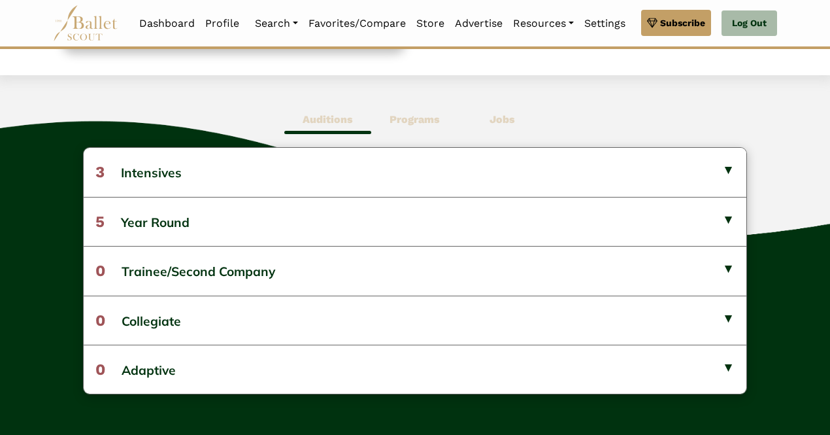
click at [508, 118] on b "Jobs" at bounding box center [501, 119] width 25 height 12
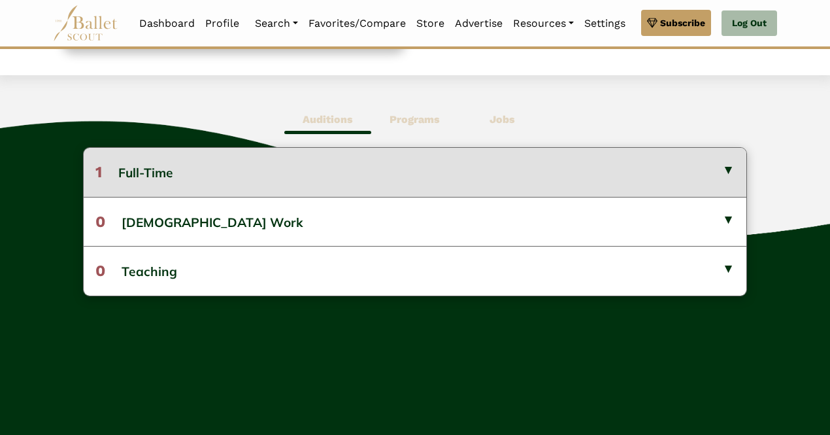
click at [282, 164] on button "1 Full-Time" at bounding box center [415, 172] width 663 height 48
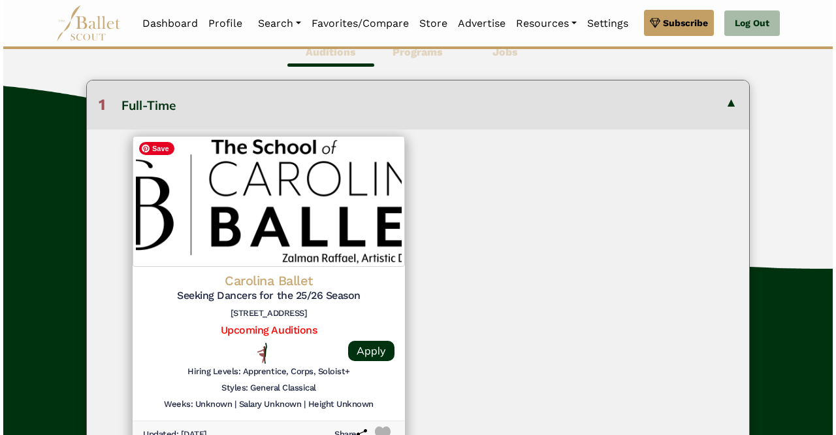
scroll to position [386, 0]
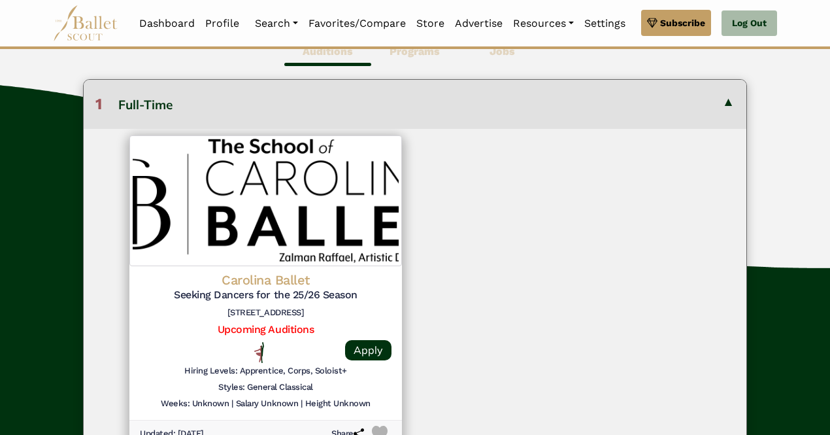
click at [205, 308] on h6 "[STREET_ADDRESS]" at bounding box center [266, 312] width 252 height 11
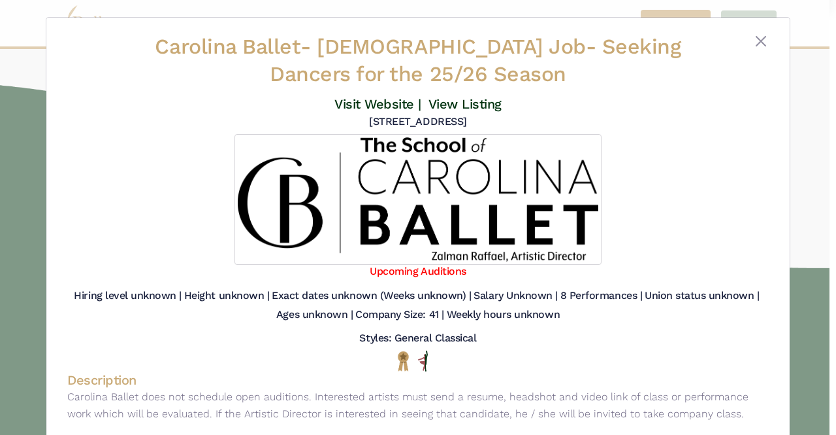
scroll to position [0, 0]
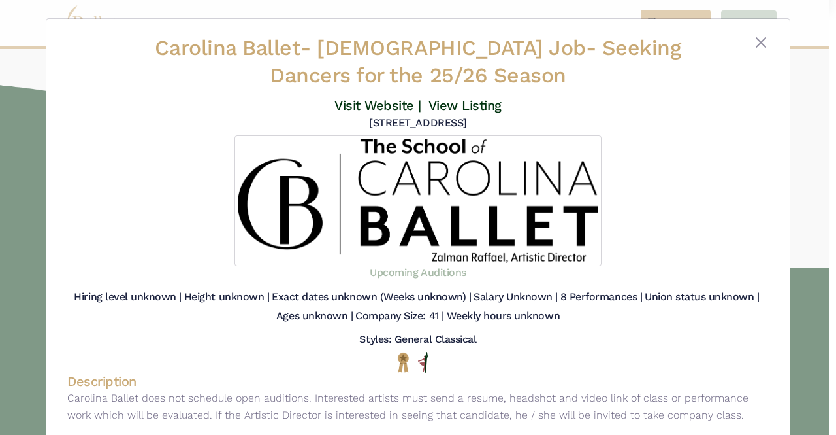
click at [429, 274] on link "Upcoming Auditions" at bounding box center [418, 272] width 96 height 12
click at [390, 104] on link "Visit Website |" at bounding box center [378, 105] width 87 height 16
